Goal: Information Seeking & Learning: Find specific page/section

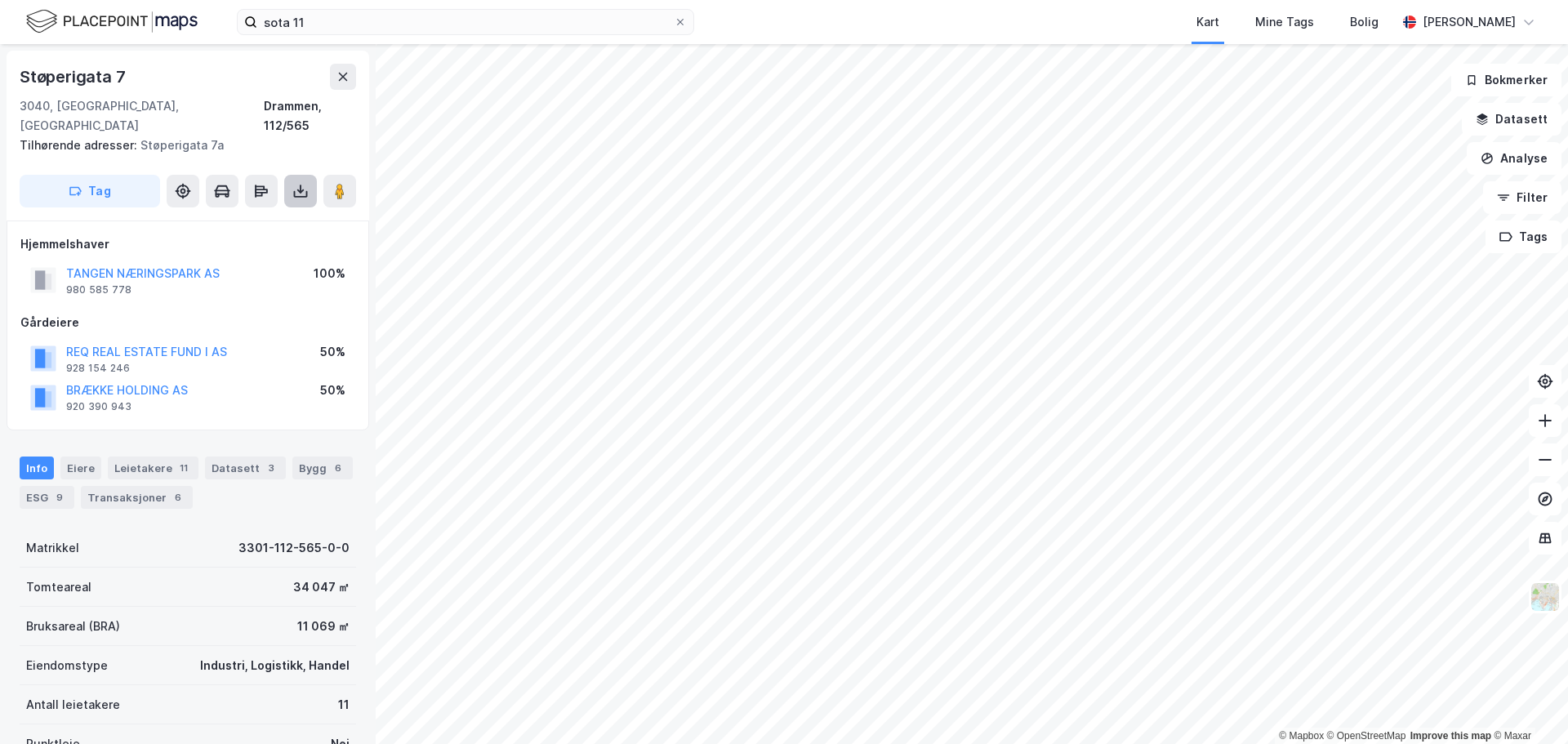
click at [307, 191] on icon at bounding box center [301, 194] width 14 height 7
click at [224, 217] on div "Last ned grunnbok" at bounding box center [219, 224] width 95 height 14
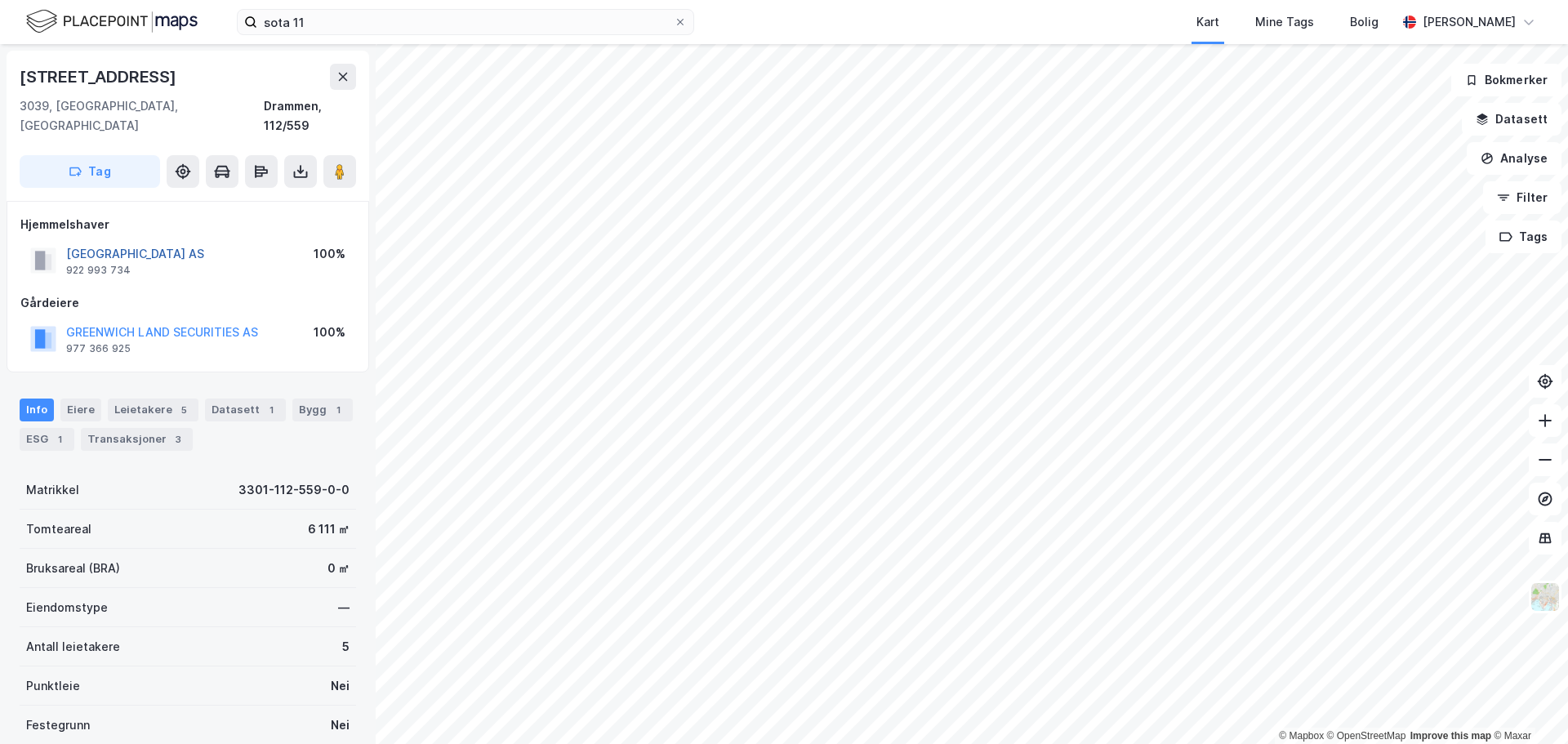
click at [0, 0] on button "[GEOGRAPHIC_DATA] AS" at bounding box center [0, 0] width 0 height 0
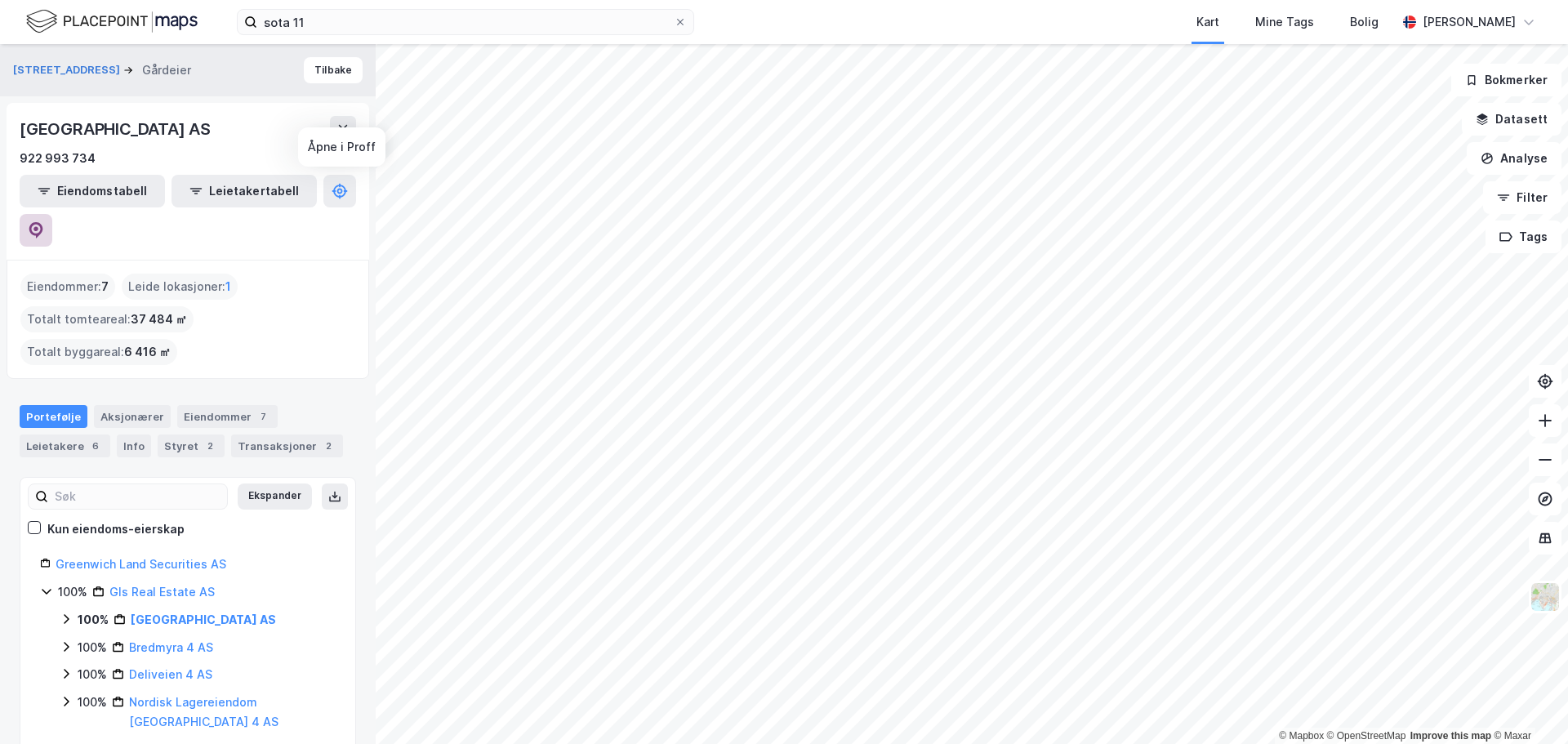
click at [44, 222] on icon at bounding box center [36, 230] width 16 height 16
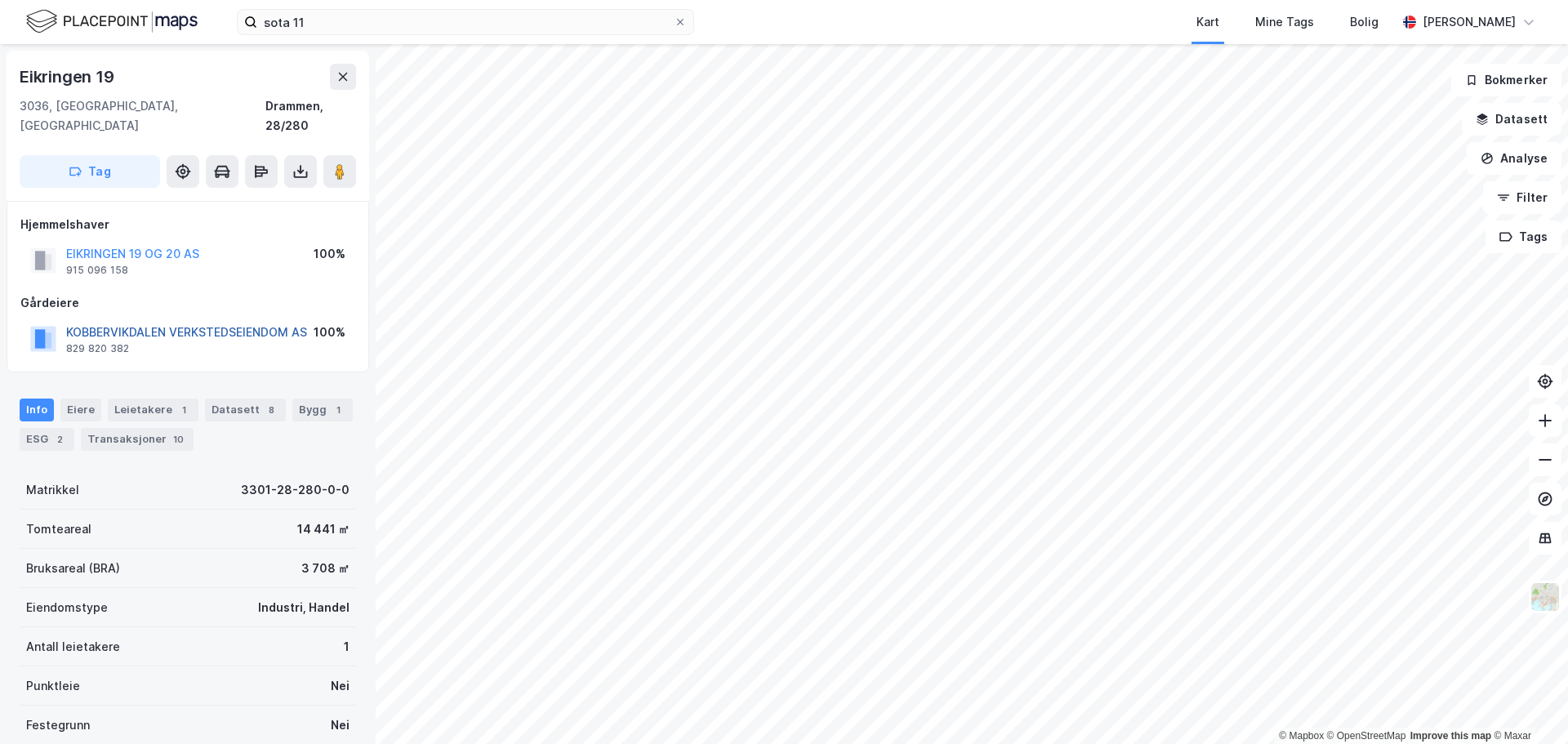
click at [0, 0] on button "KOBBERVIKDALEN VERKSTEDSEIENDOM AS" at bounding box center [0, 0] width 0 height 0
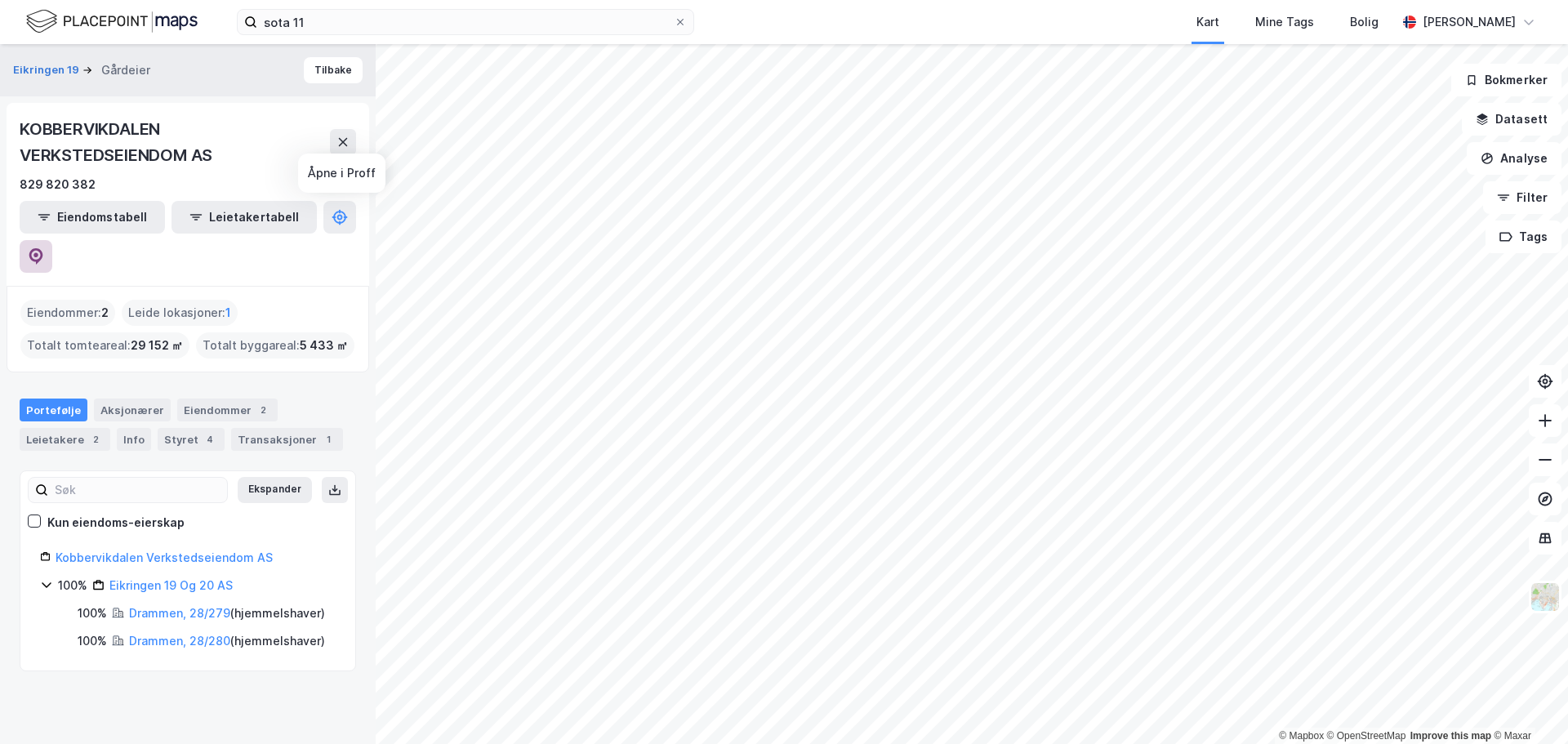
click at [44, 248] on icon at bounding box center [36, 256] width 16 height 16
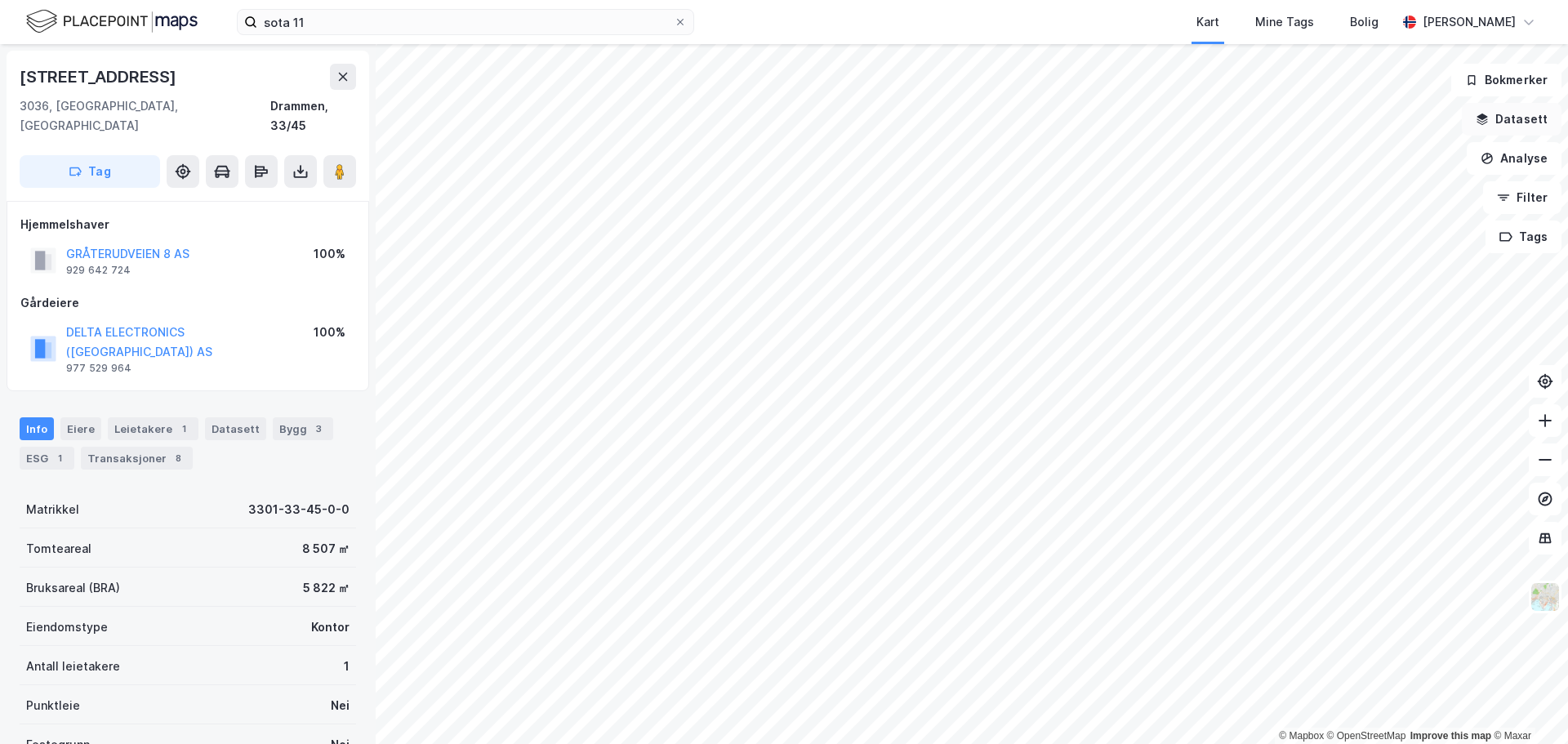
click at [1518, 115] on button "Datasett" at bounding box center [1511, 119] width 100 height 33
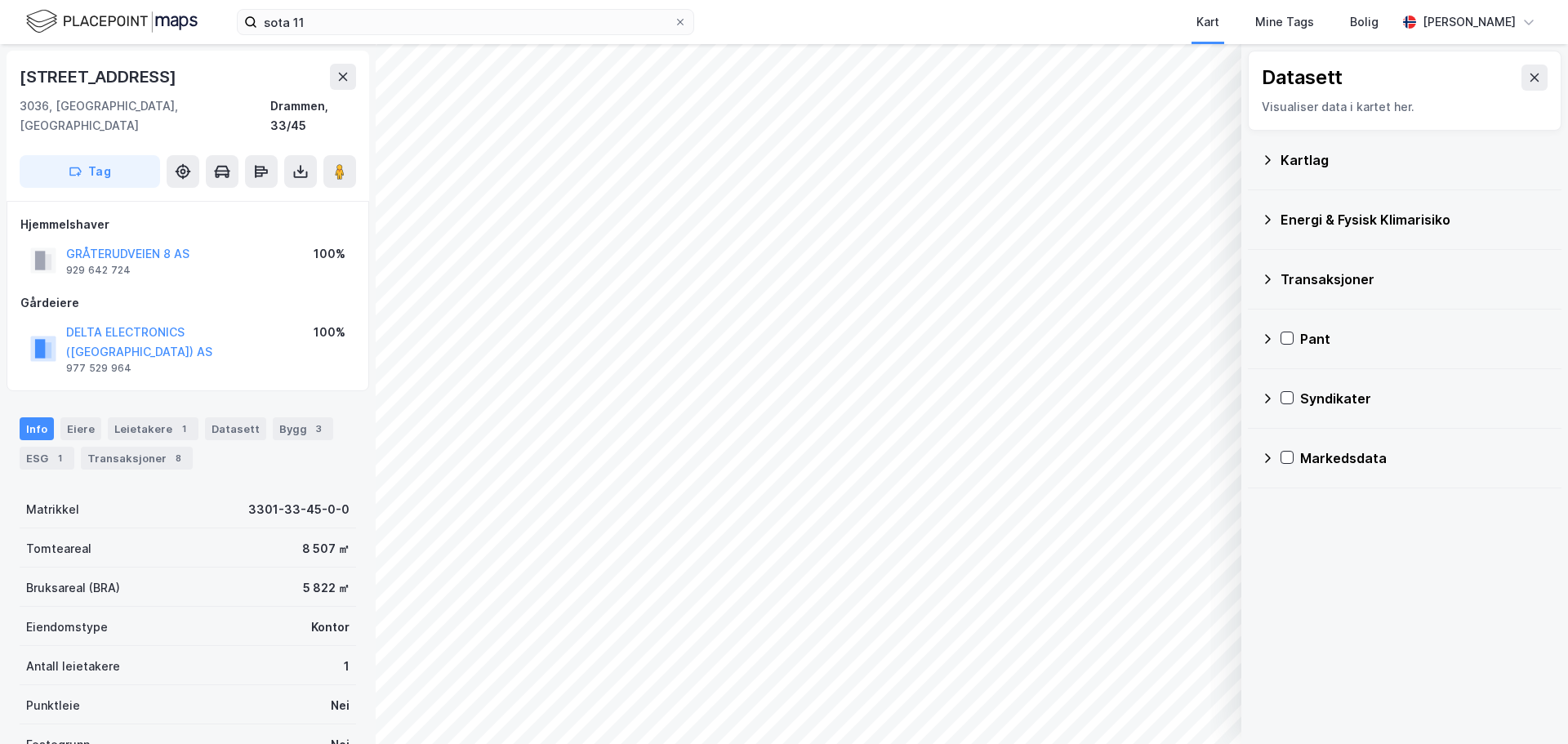
click at [1264, 166] on div "Kartlag" at bounding box center [1404, 159] width 287 height 40
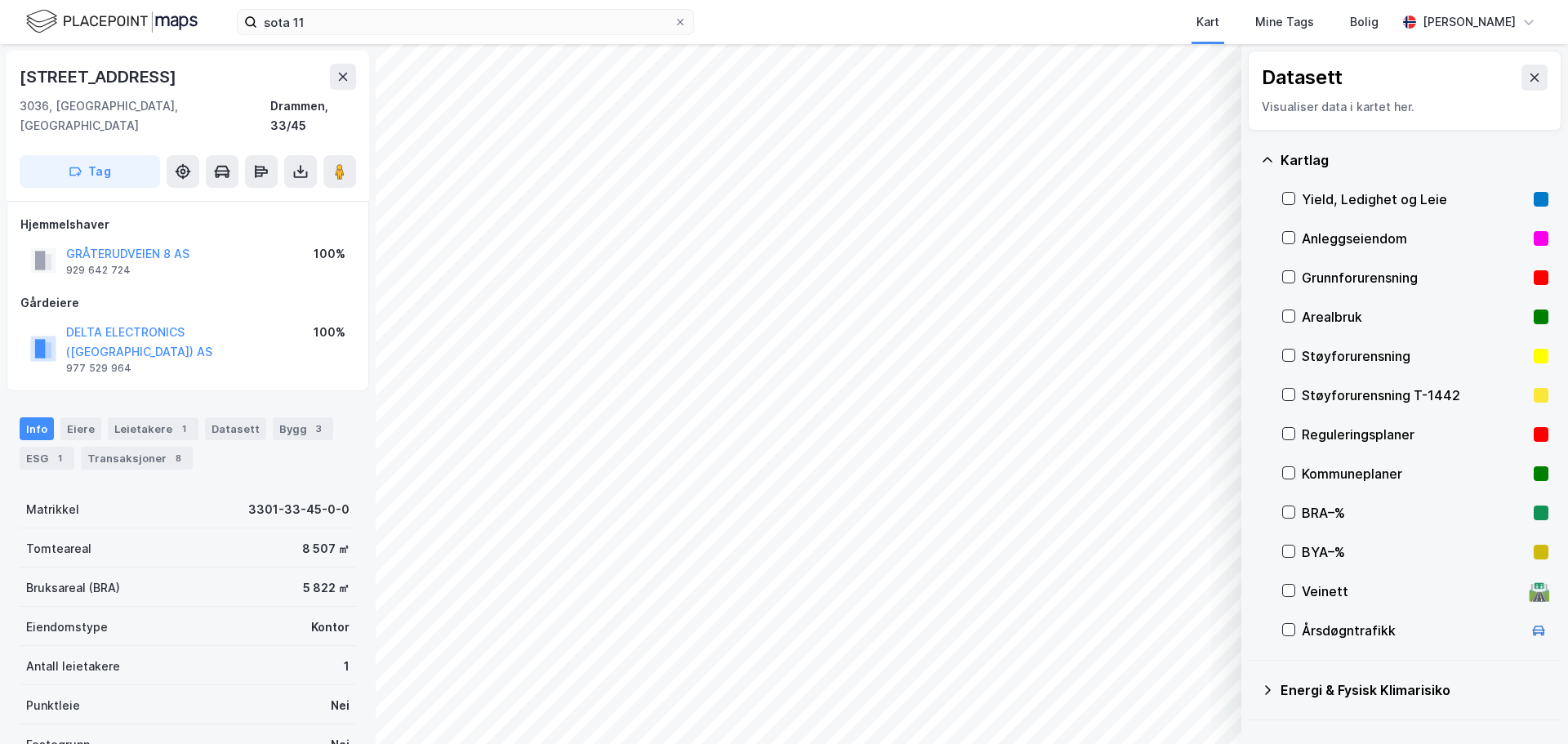
click at [1265, 156] on icon at bounding box center [1267, 160] width 14 height 14
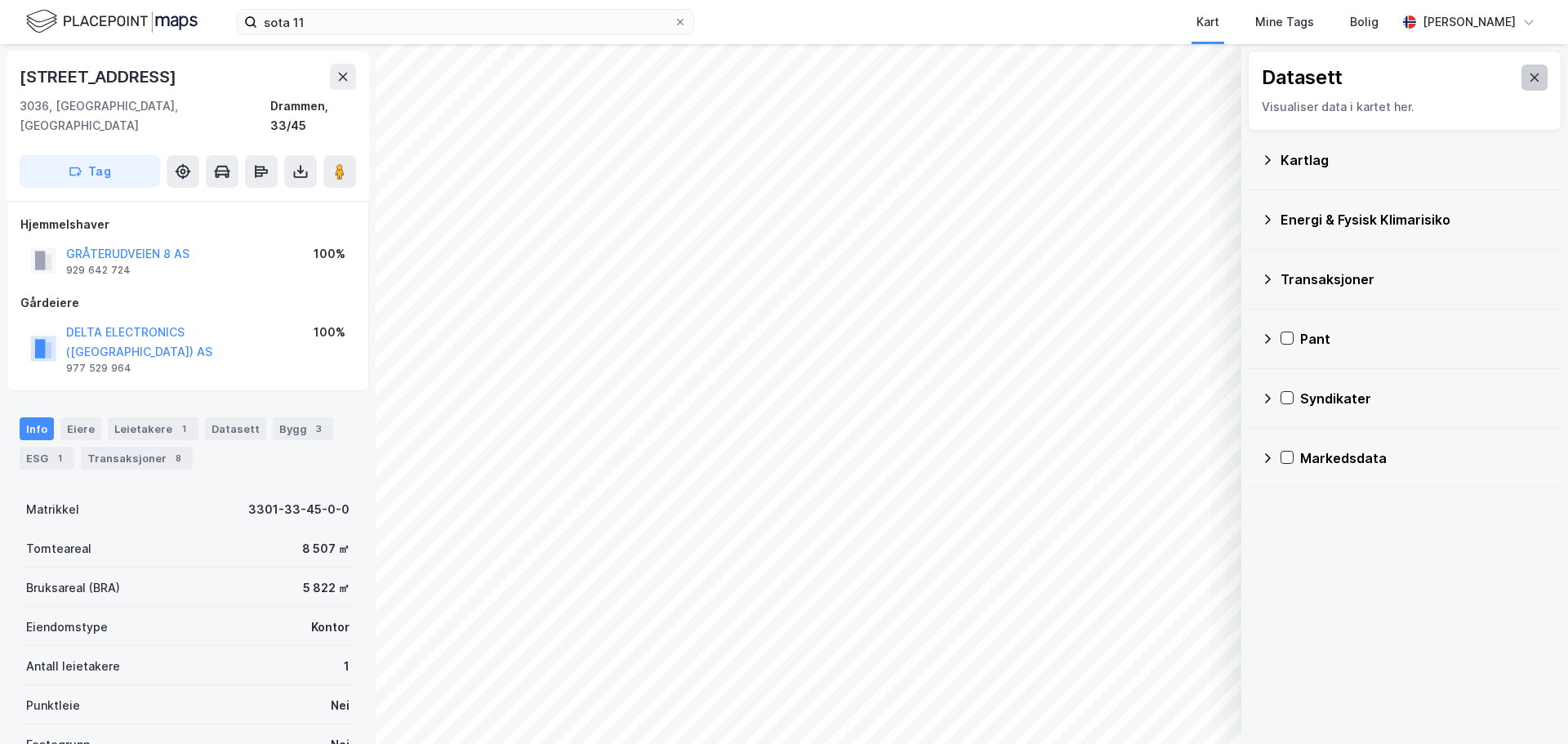
click at [1527, 76] on icon at bounding box center [1534, 77] width 14 height 14
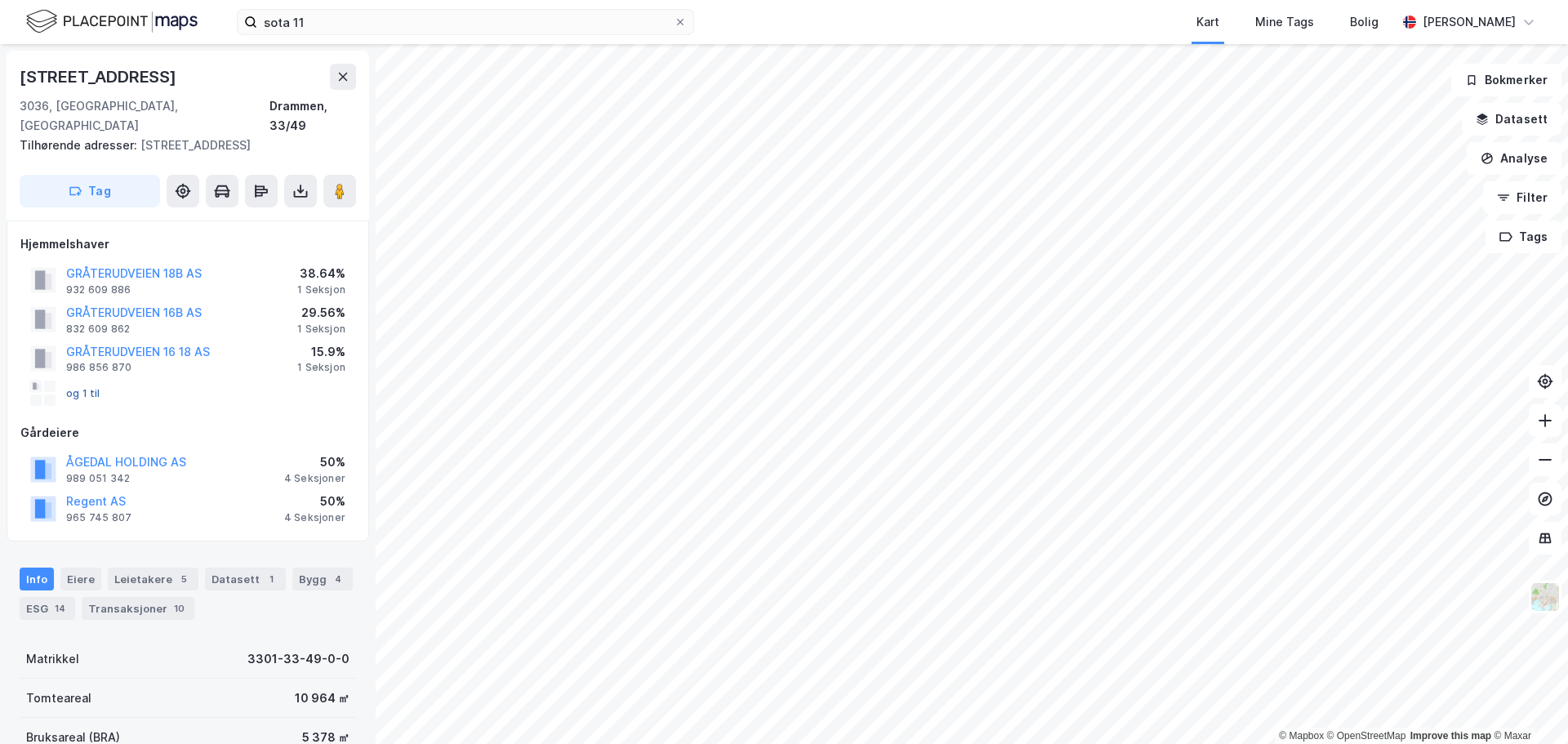
click at [0, 0] on button "og 1 til" at bounding box center [0, 0] width 0 height 0
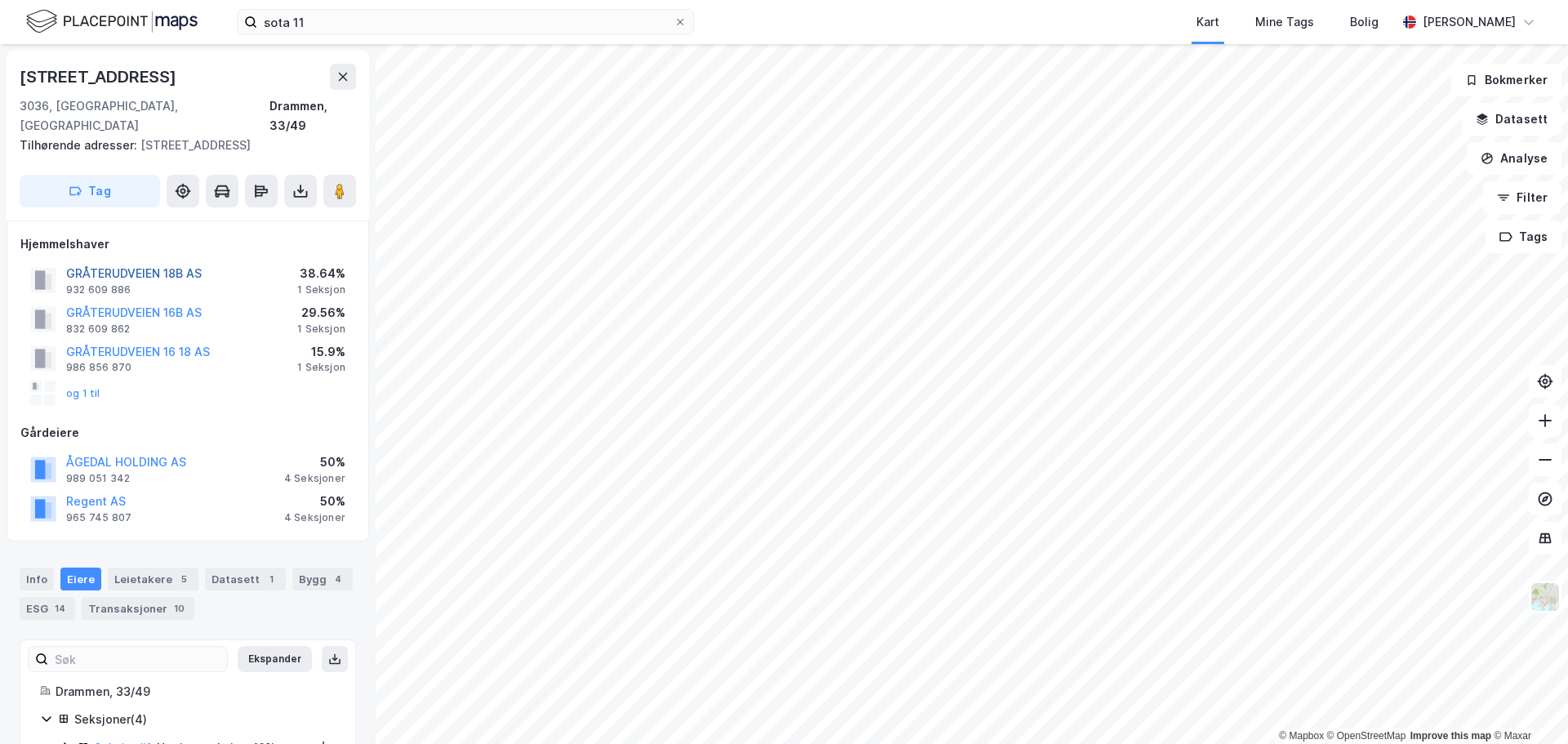
click at [0, 0] on button "GRÅTERUDVEIEN 18B AS" at bounding box center [0, 0] width 0 height 0
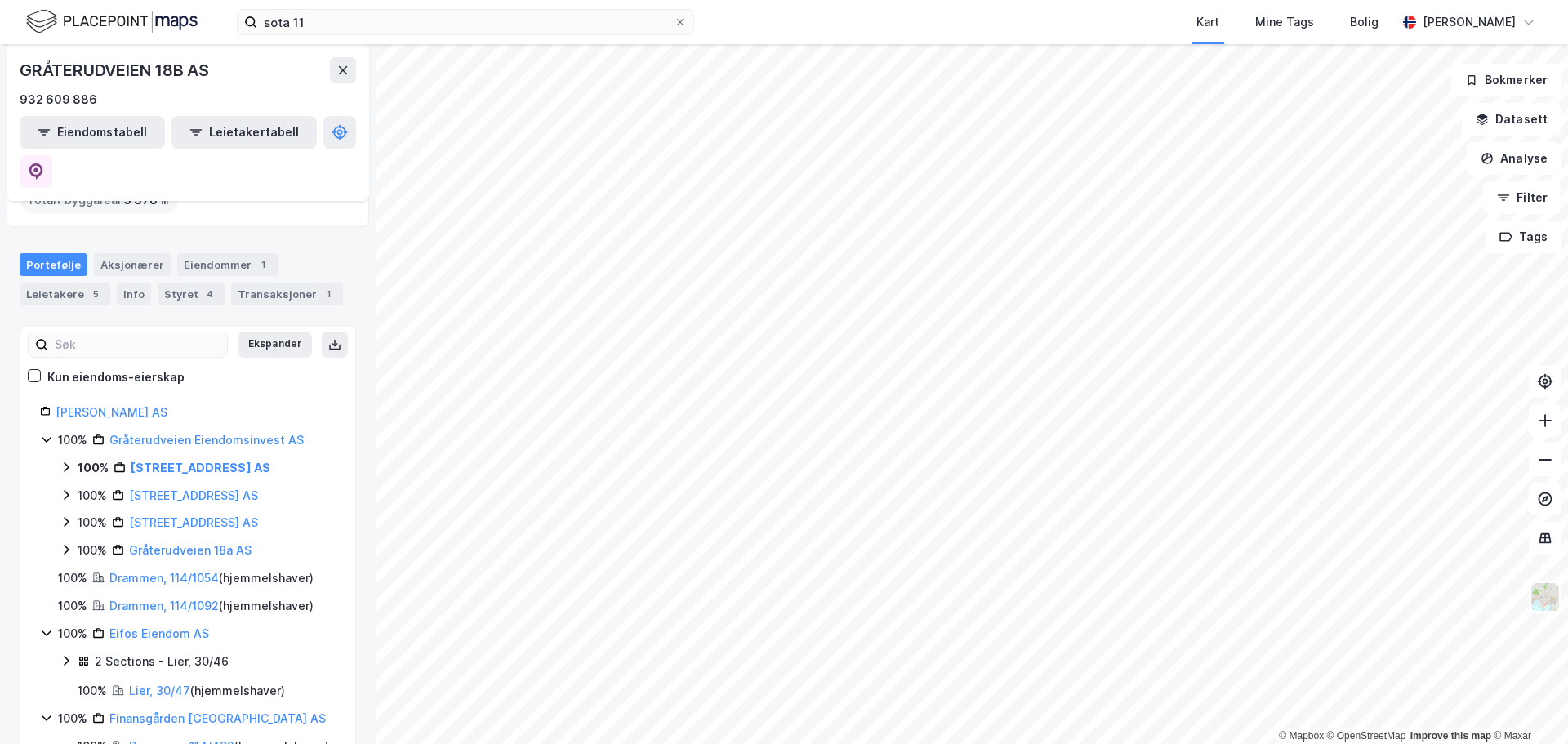
scroll to position [163, 0]
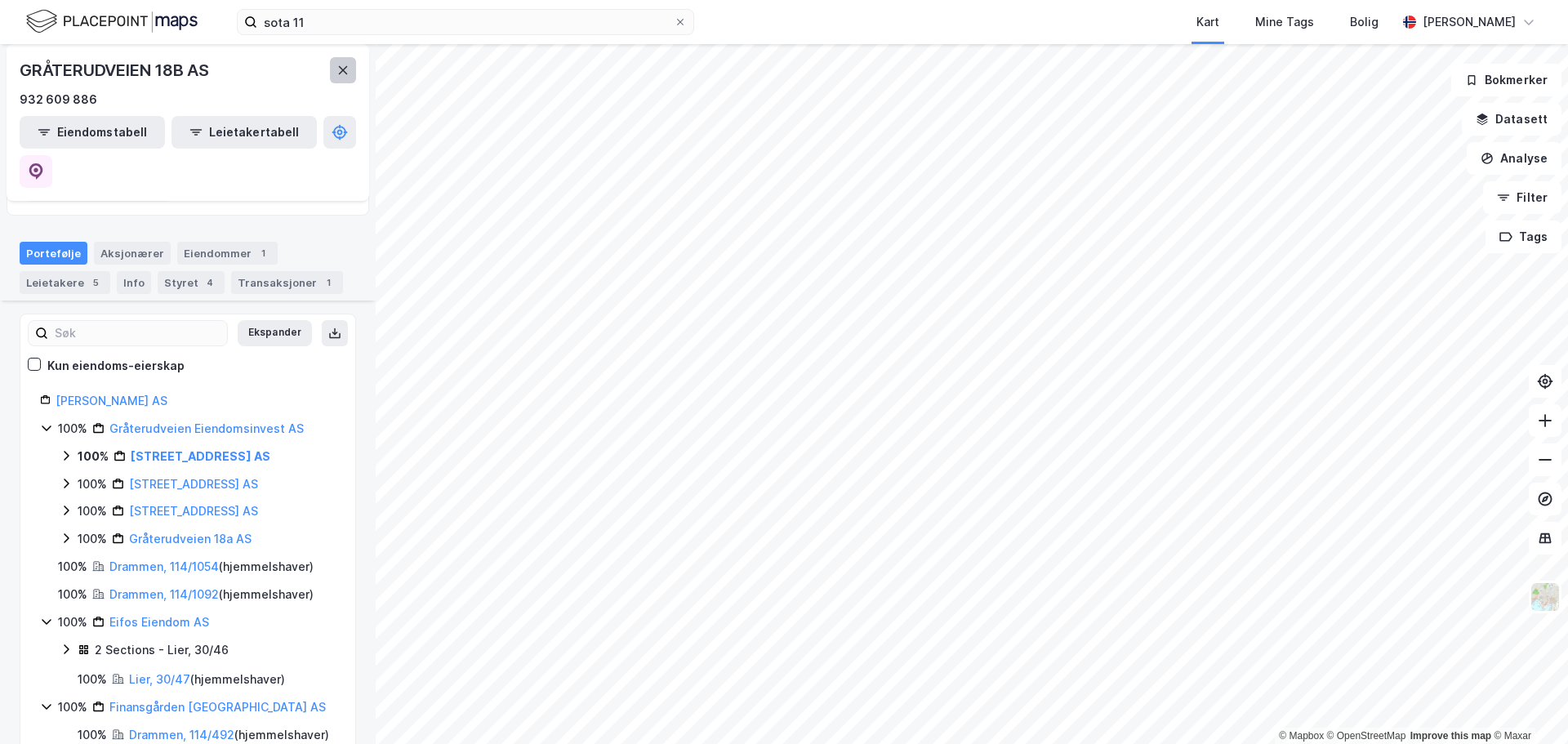
click at [346, 72] on icon at bounding box center [343, 71] width 14 height 14
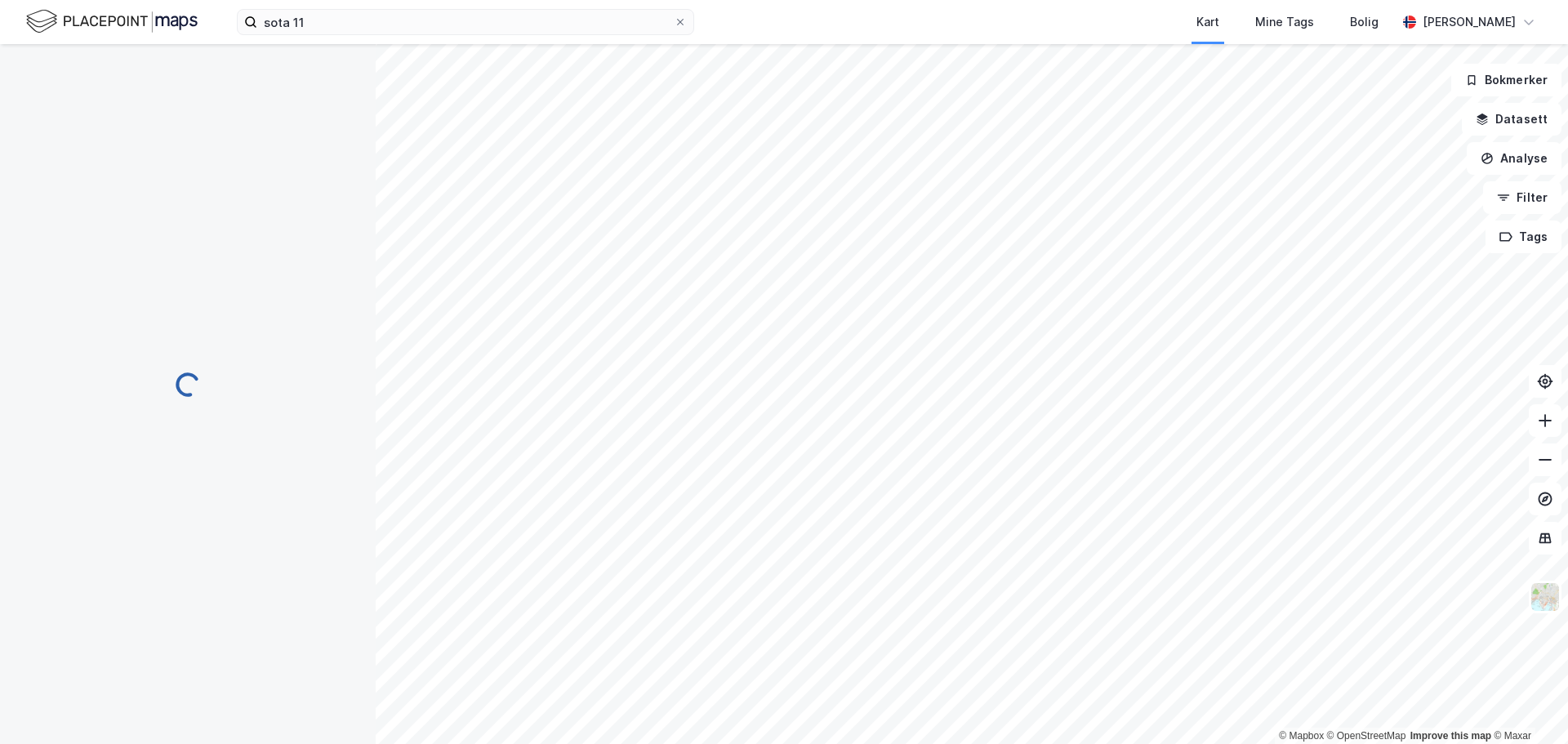
scroll to position [3, 0]
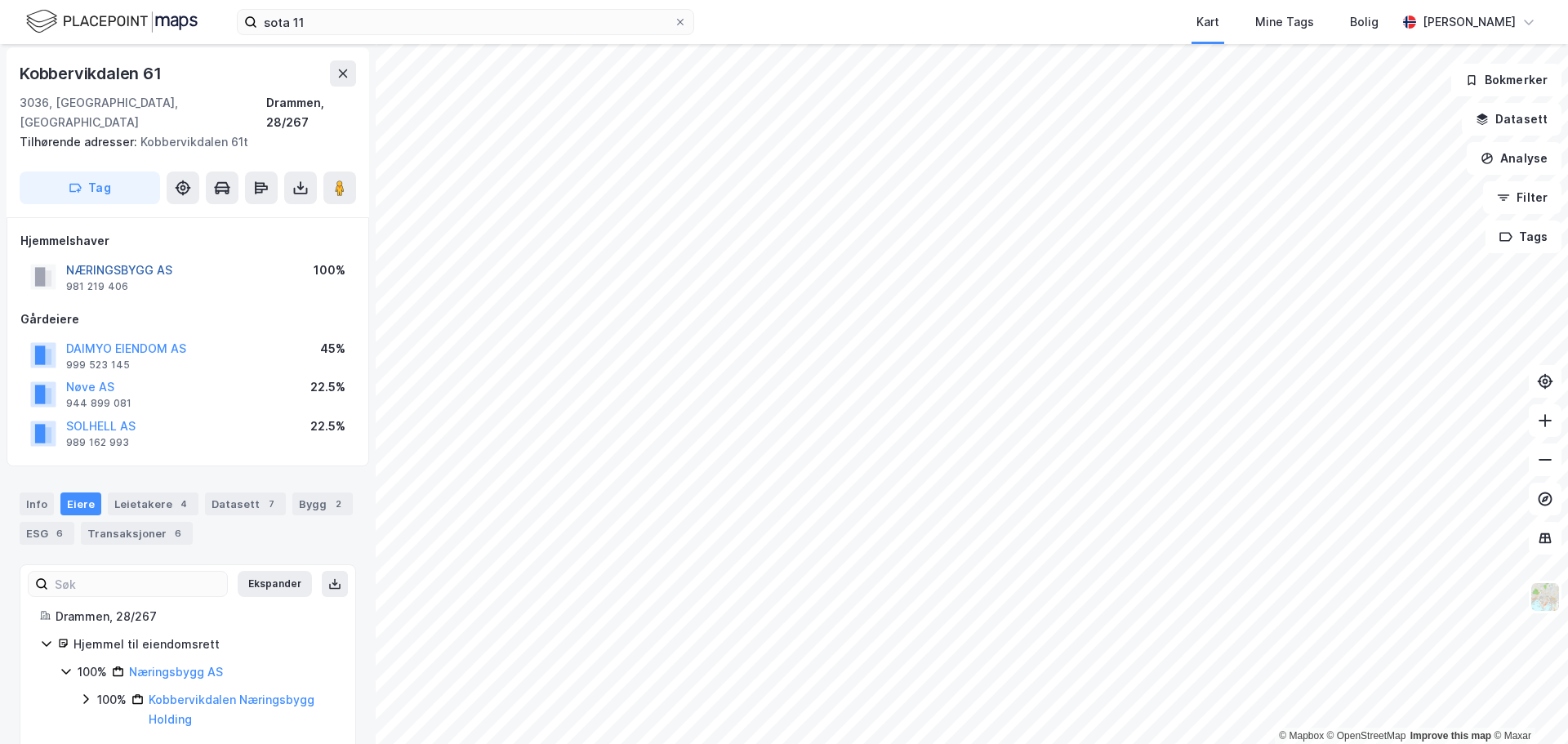
click at [0, 0] on button "NÆRINGSBYGG AS" at bounding box center [0, 0] width 0 height 0
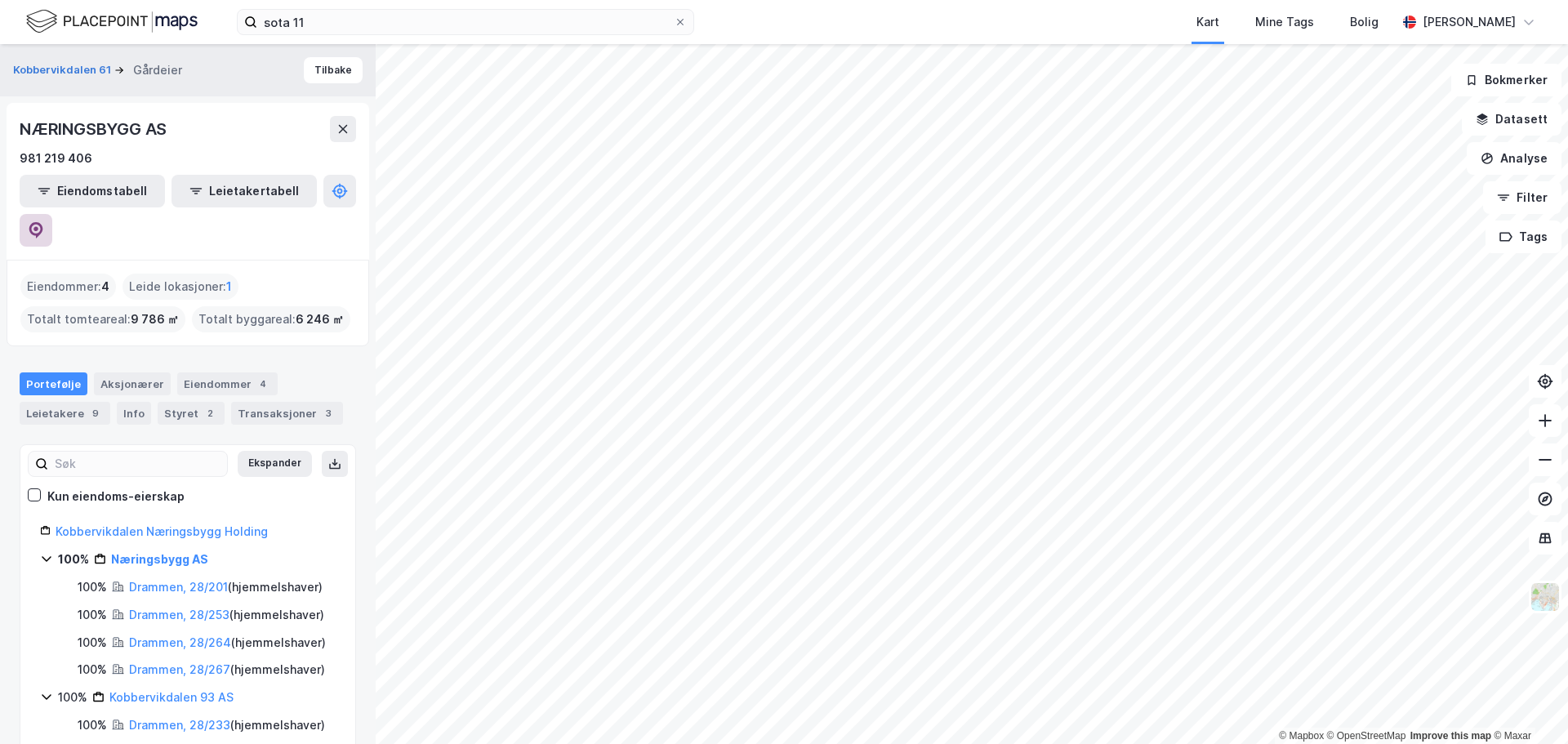
click at [44, 222] on icon at bounding box center [36, 230] width 14 height 16
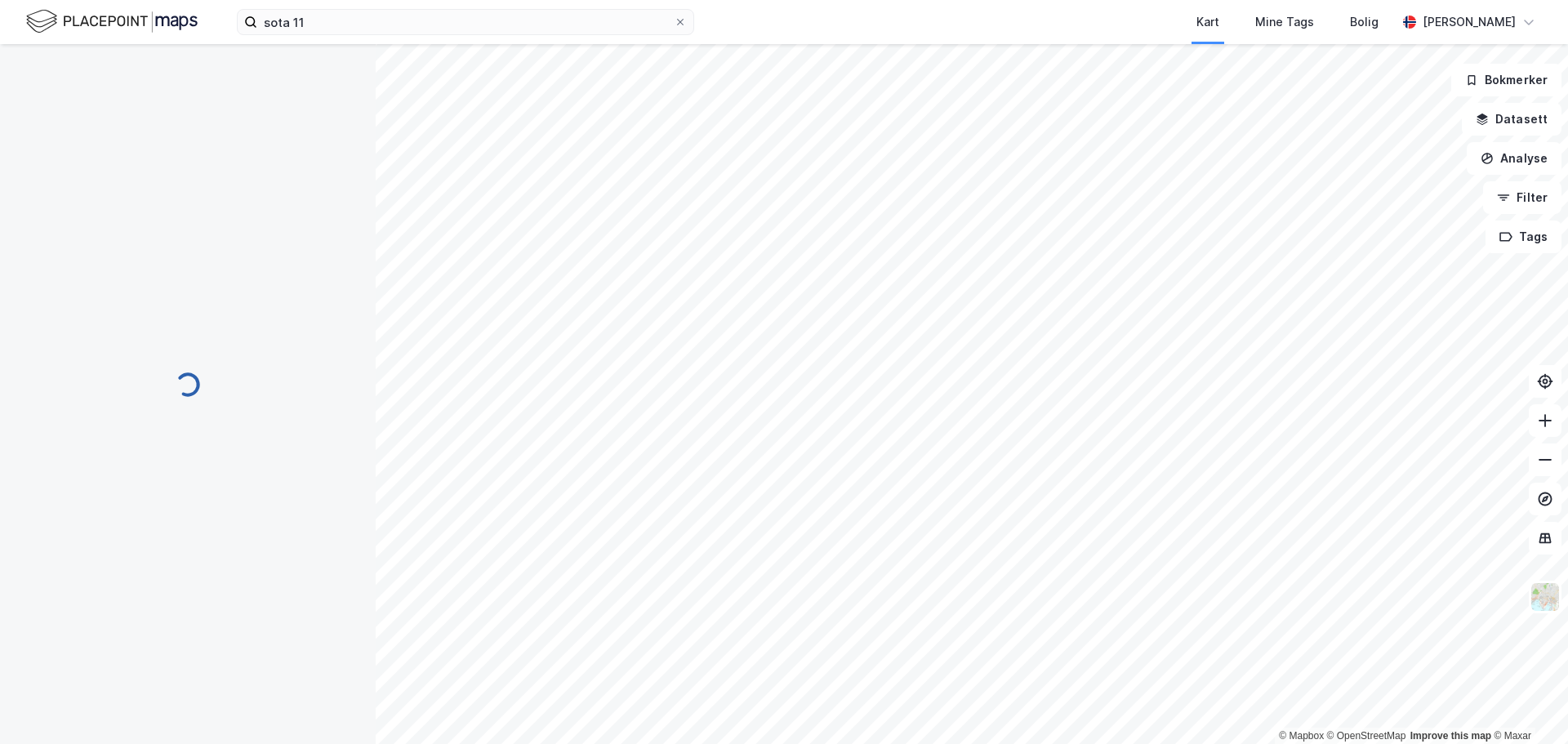
scroll to position [3, 0]
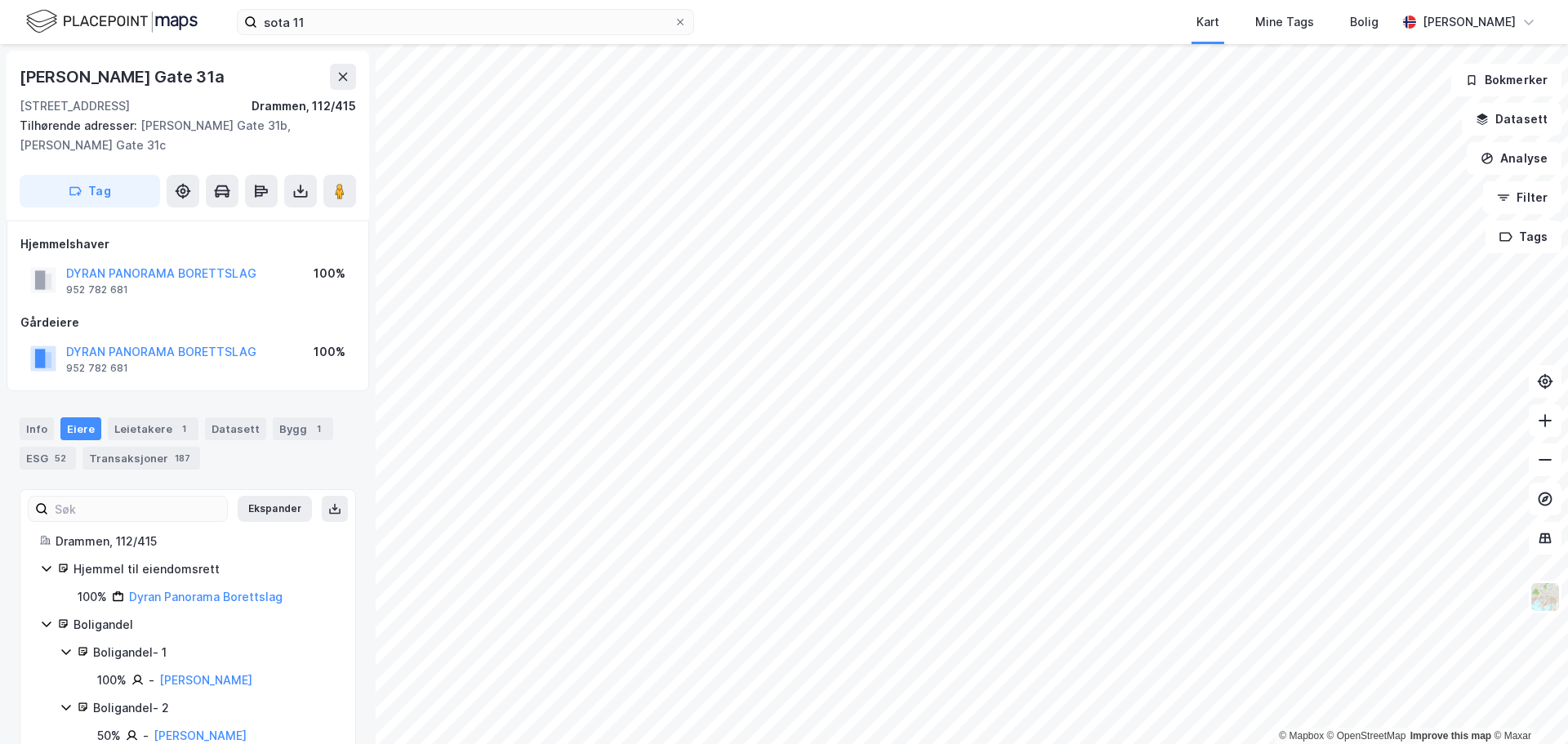
scroll to position [3, 0]
